Goal: Transaction & Acquisition: Purchase product/service

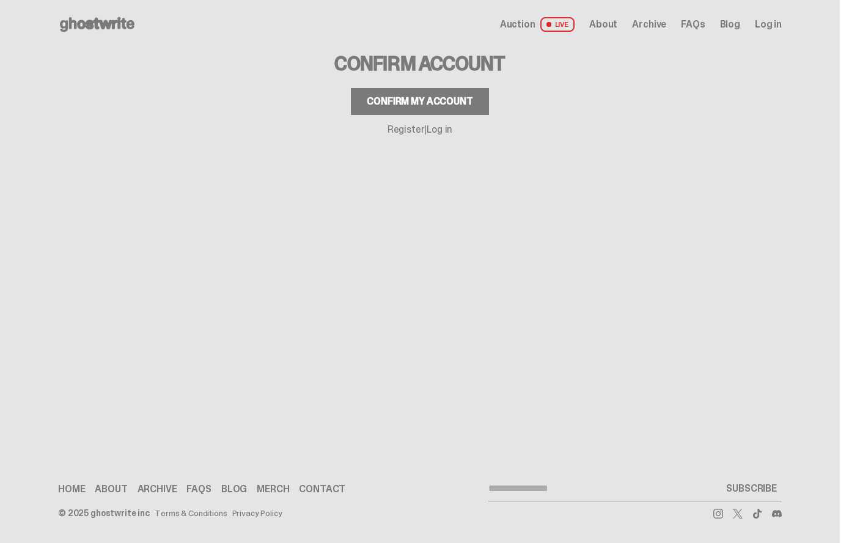
click at [375, 101] on div "Confirm my account" at bounding box center [420, 102] width 106 height 10
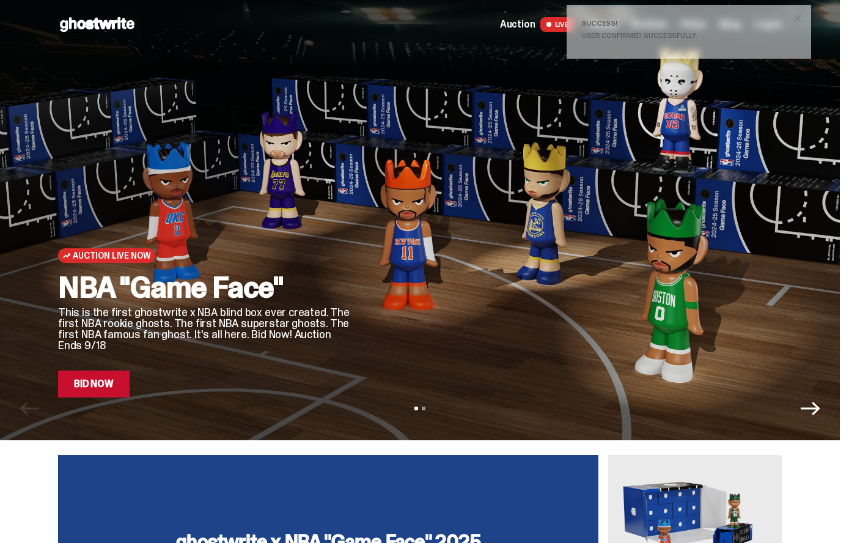
click at [799, 14] on span "close" at bounding box center [798, 18] width 12 height 12
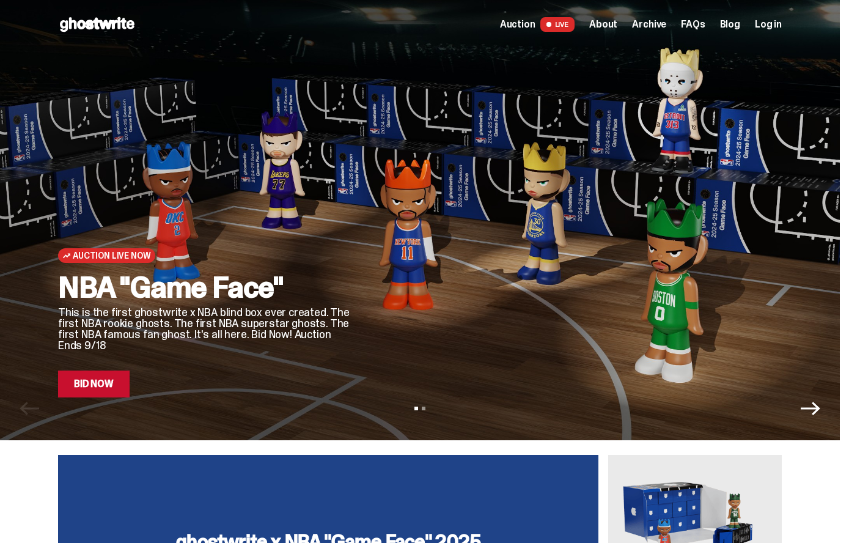
click at [527, 22] on span "Auction" at bounding box center [517, 25] width 35 height 10
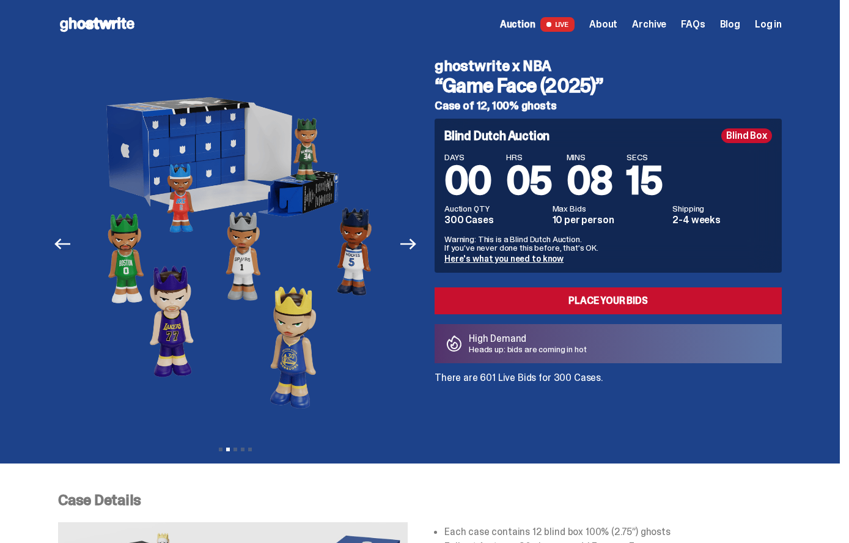
click at [483, 284] on div "Blind Dutch Auction Blind Box DAYS 00 HRS 05 MINS 08 SECS 15 Auction QTY 300 Ca…" at bounding box center [608, 251] width 347 height 264
click at [466, 300] on link "Place your Bids" at bounding box center [608, 300] width 347 height 27
